Goal: Complete application form: Complete application form

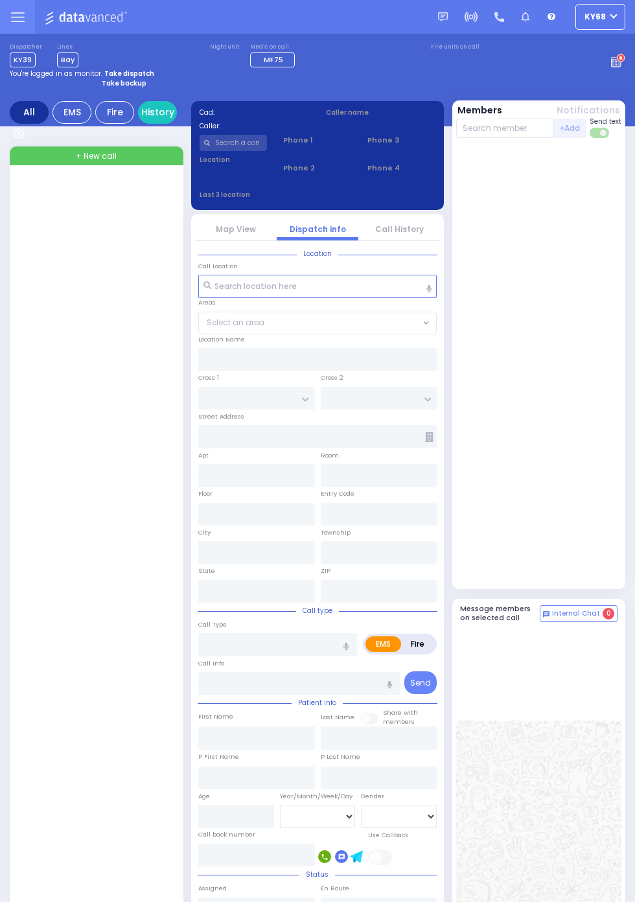
click at [234, 138] on input "text" at bounding box center [233, 143] width 68 height 16
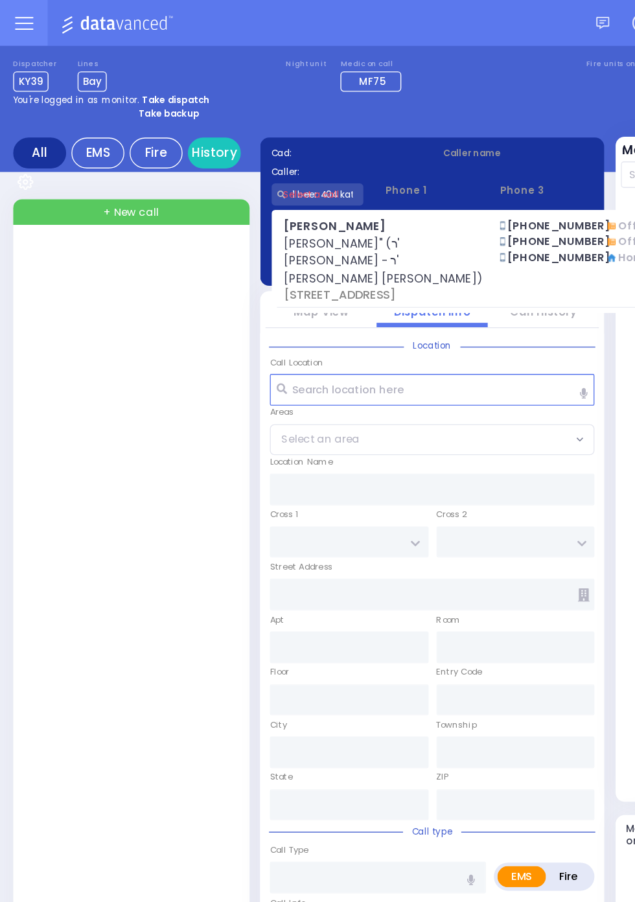
type input "1 beer 404 kat"
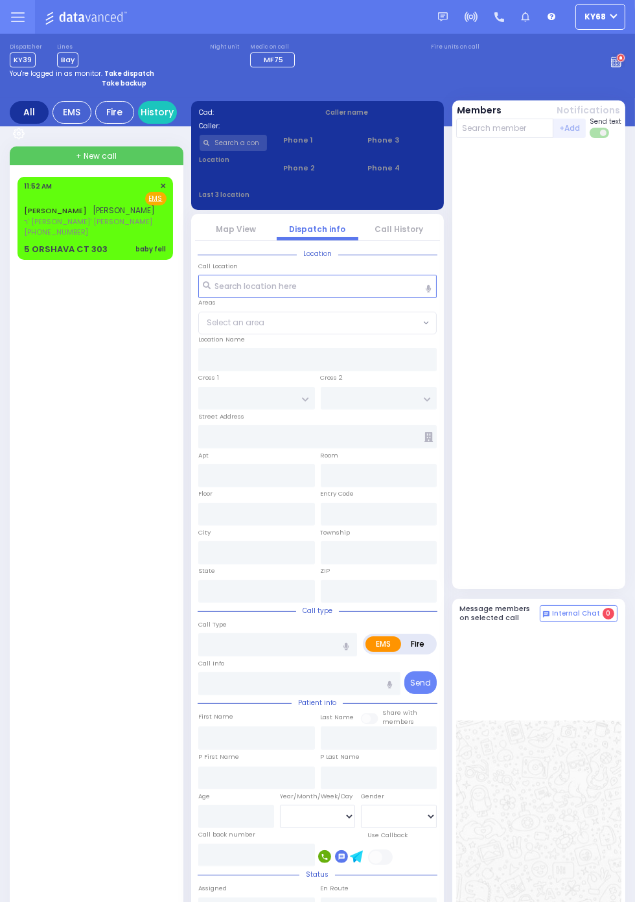
click at [24, 256] on div "5 ORSHAVA CT 303" at bounding box center [66, 249] width 84 height 13
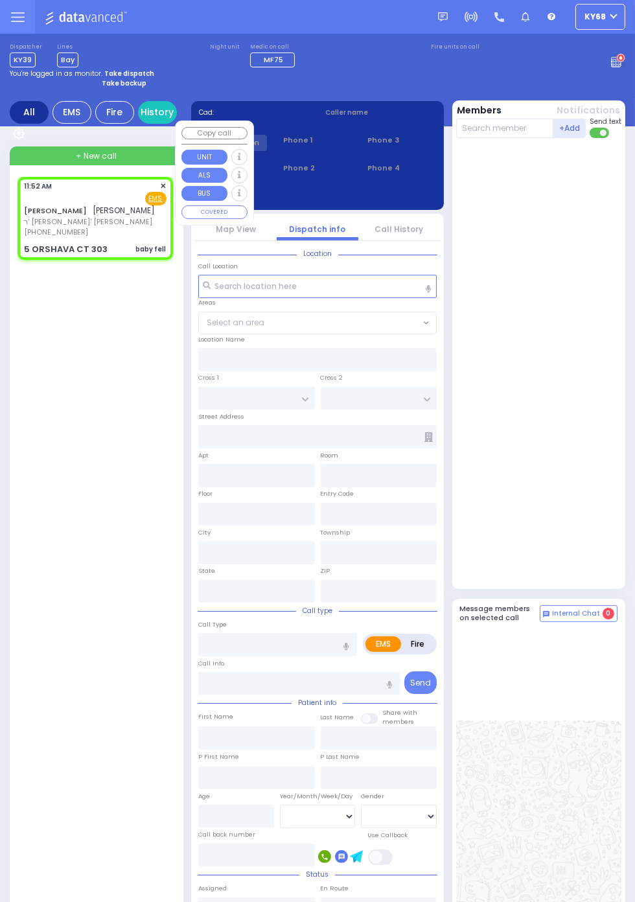
select select
type input "baby fell"
radio input "true"
type input "NUCHEM EZRIEL"
type input "KAHANA"
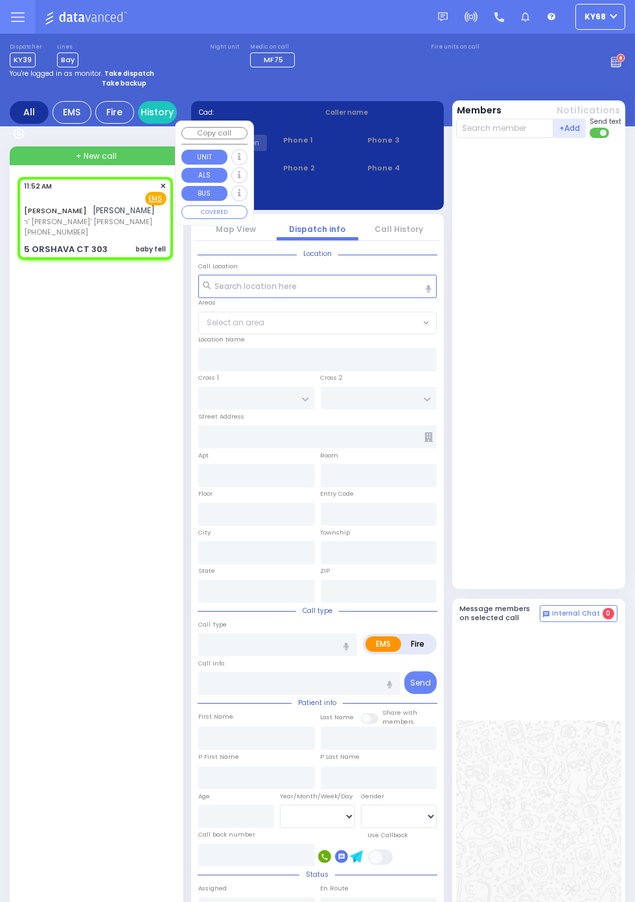
type input "19"
select select "Month"
type input "11:52"
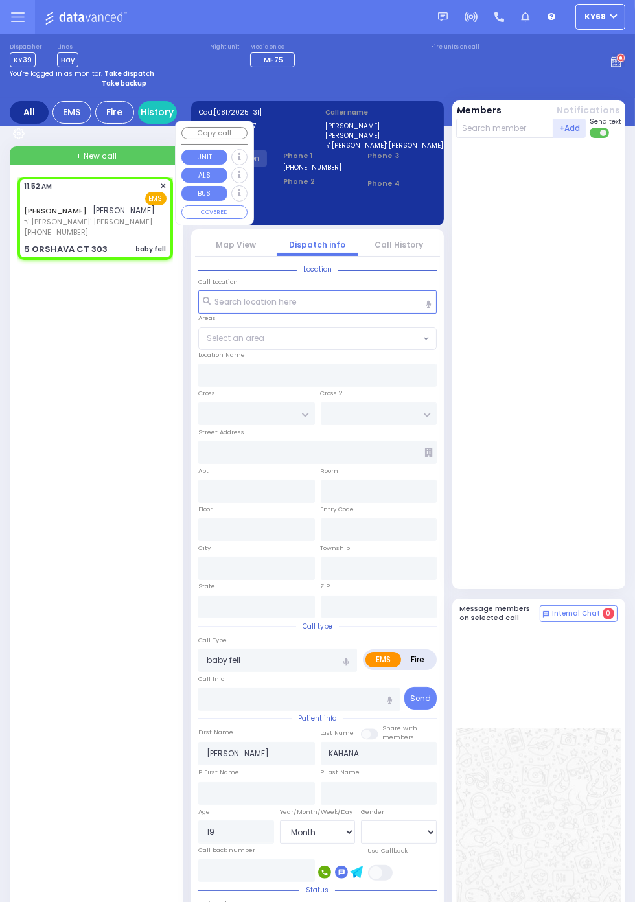
type input "SATMAR DR"
type input "5 ORSHAVA CT"
type input "303"
type input "Monroe"
type input "New York"
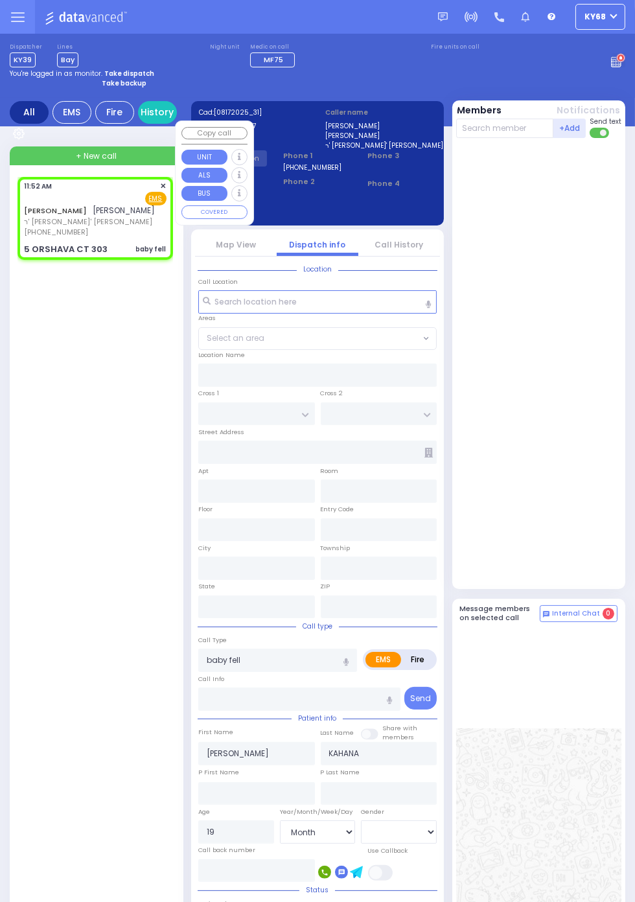
type input "10950"
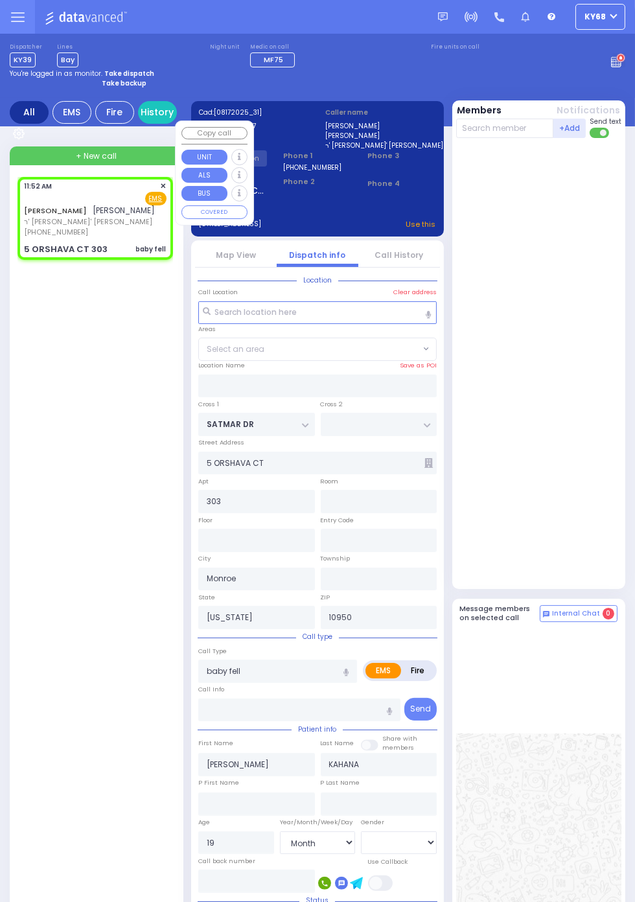
select select "SECTION 3"
click at [577, 767] on div at bounding box center [540, 699] width 161 height 136
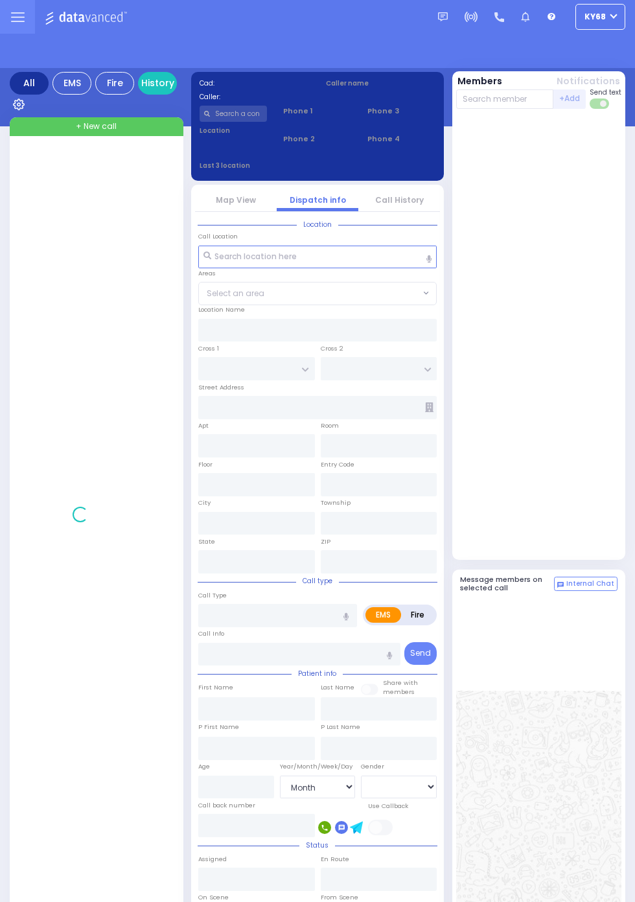
select select "Month"
